Goal: Information Seeking & Learning: Learn about a topic

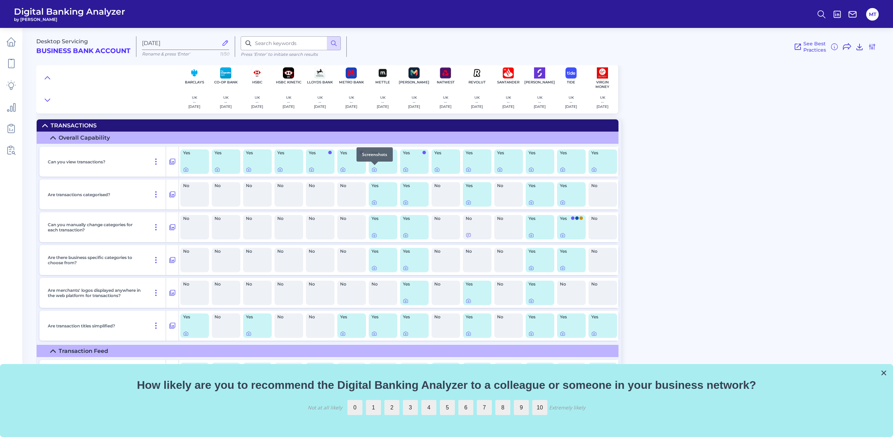
click at [375, 168] on div at bounding box center [374, 164] width 7 height 7
click at [374, 169] on icon at bounding box center [374, 170] width 6 height 6
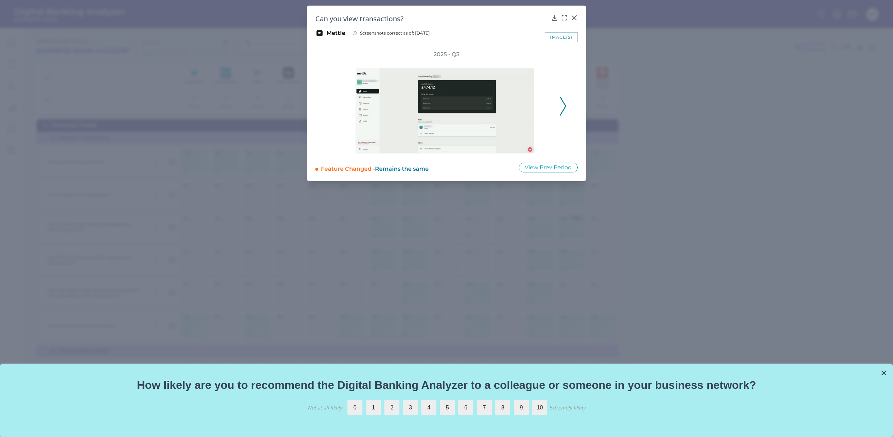
click at [559, 102] on button at bounding box center [562, 106] width 7 height 19
click at [565, 104] on icon at bounding box center [563, 106] width 6 height 19
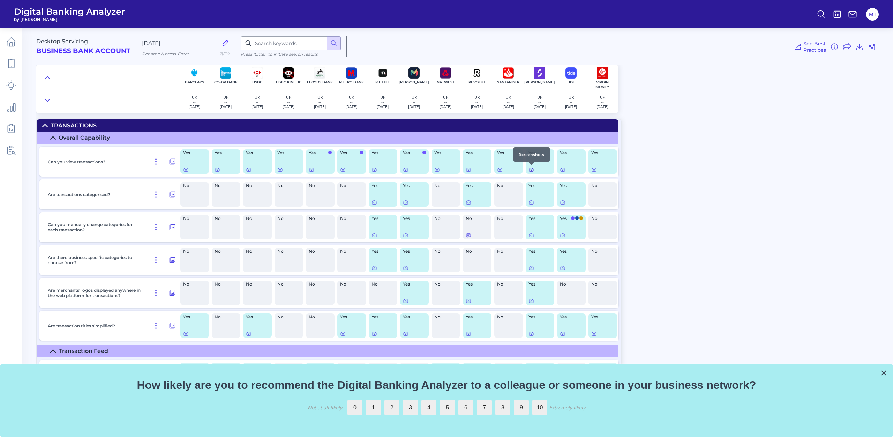
click at [533, 169] on icon at bounding box center [531, 170] width 6 height 6
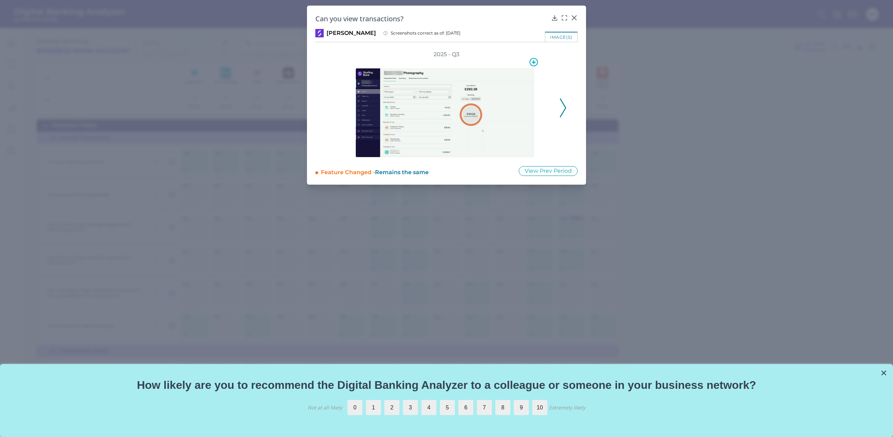
click at [499, 102] on img at bounding box center [444, 112] width 179 height 89
click at [564, 18] on icon at bounding box center [564, 17] width 7 height 7
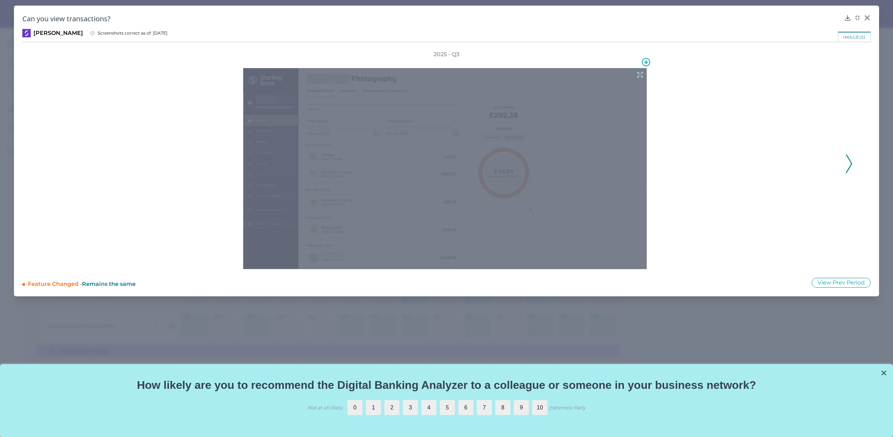
click at [521, 190] on div at bounding box center [444, 168] width 403 height 201
click at [638, 75] on icon at bounding box center [640, 75] width 8 height 8
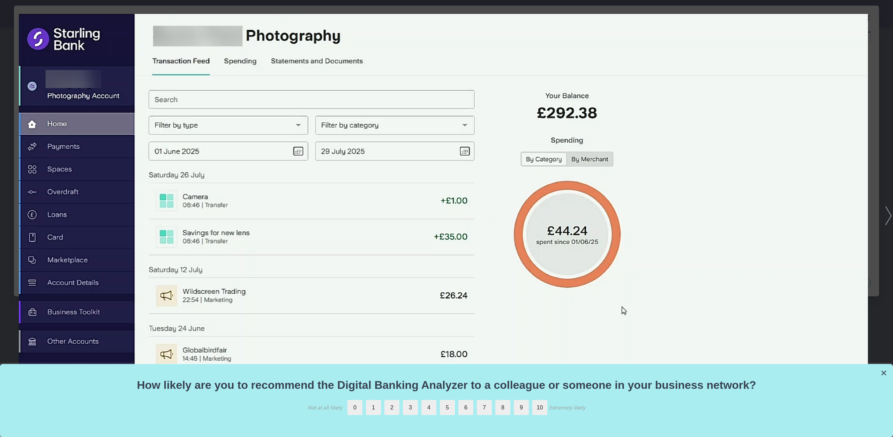
click at [880, 60] on div at bounding box center [446, 218] width 893 height 437
